Goal: Transaction & Acquisition: Download file/media

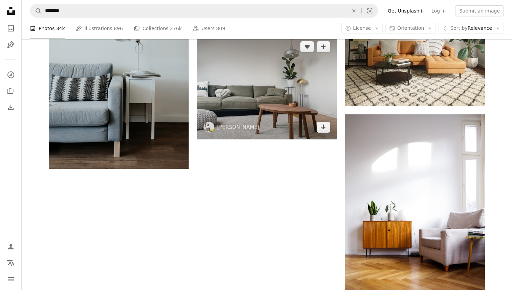
scroll to position [1084, 0]
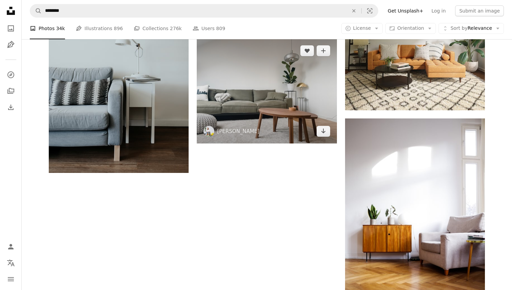
click at [247, 99] on img at bounding box center [267, 91] width 140 height 105
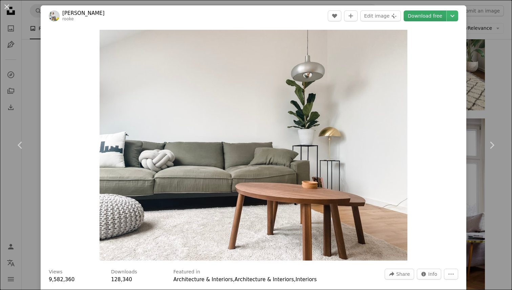
click at [441, 15] on link "Download free" at bounding box center [425, 15] width 43 height 11
